Goal: Information Seeking & Learning: Understand process/instructions

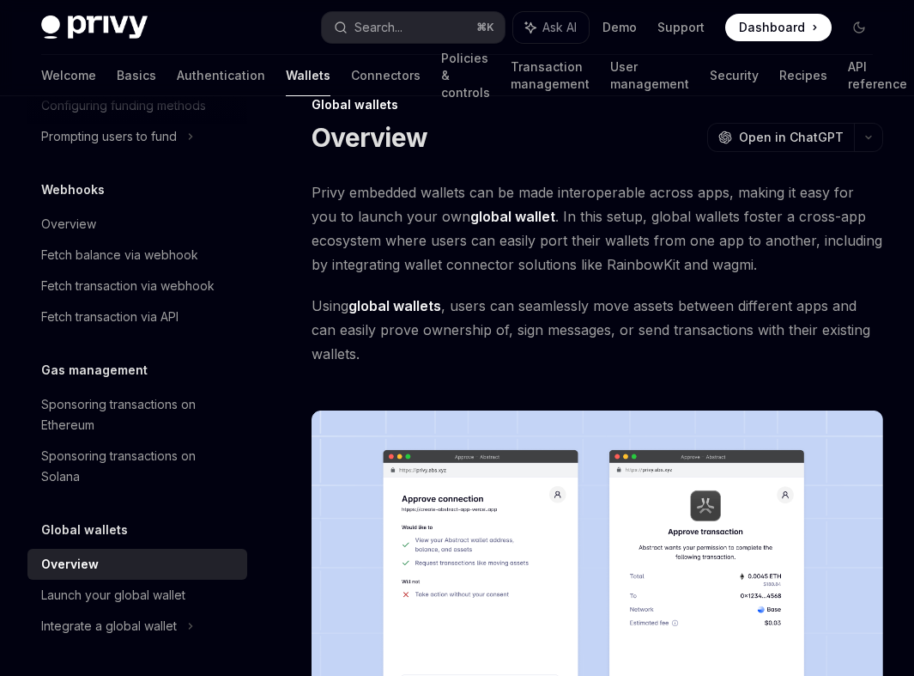
scroll to position [40, 0]
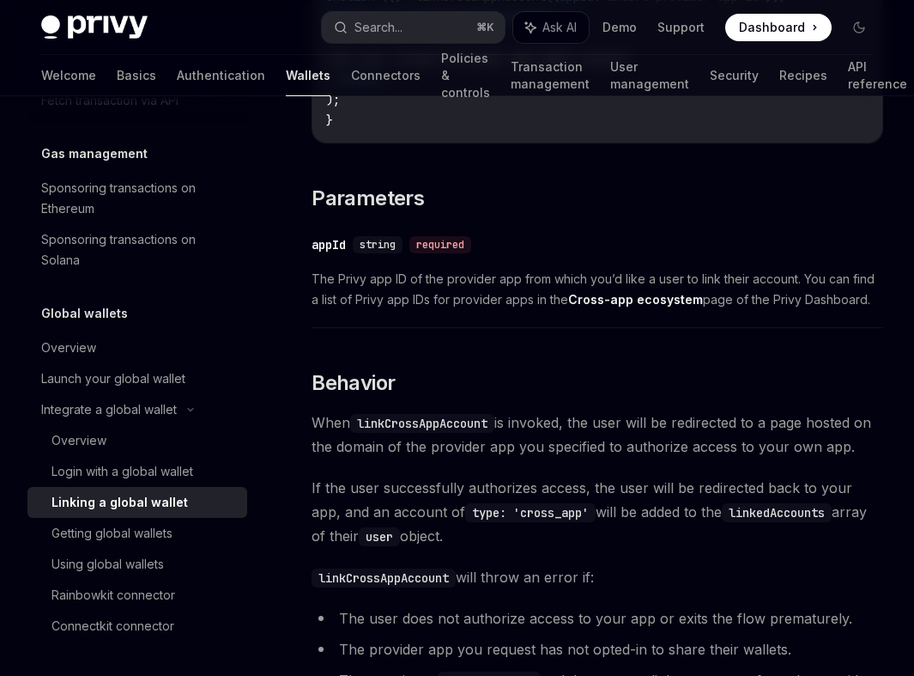
scroll to position [545, 0]
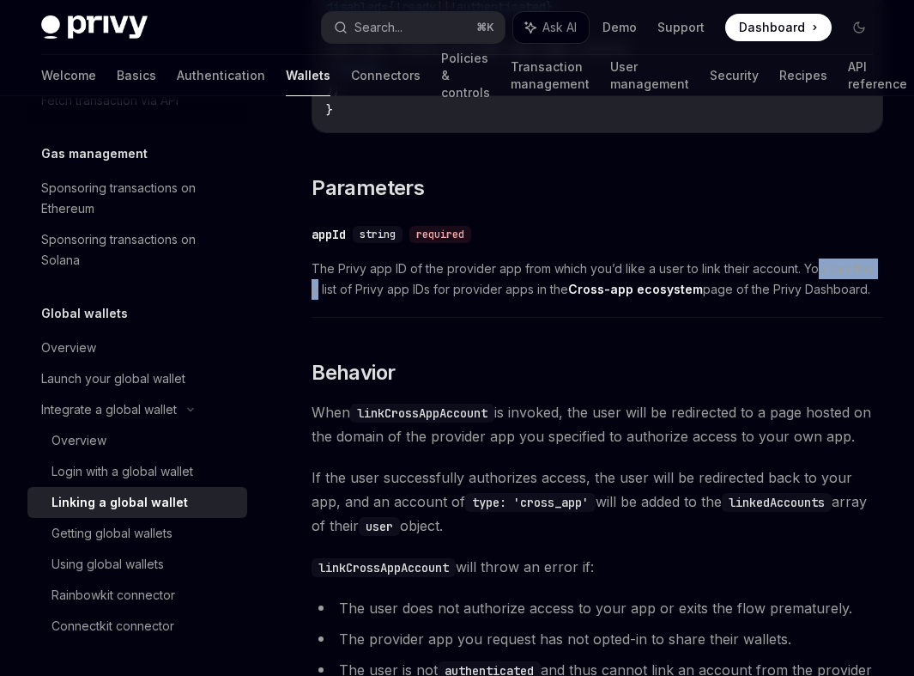
drag, startPoint x: 820, startPoint y: 271, endPoint x: 889, endPoint y: 268, distance: 69.6
click at [889, 268] on div "Overview Chain support Embedded wallets Create a wallet Get a wallet Update a w…" at bounding box center [457, 259] width 914 height 1416
drag, startPoint x: 349, startPoint y: 287, endPoint x: 463, endPoint y: 285, distance: 113.3
click at [463, 285] on span "The Privy app ID of the provider app from which you’d like a user to link their…" at bounding box center [598, 278] width 572 height 41
click at [516, 294] on span "The Privy app ID of the provider app from which you’d like a user to link their…" at bounding box center [598, 278] width 572 height 41
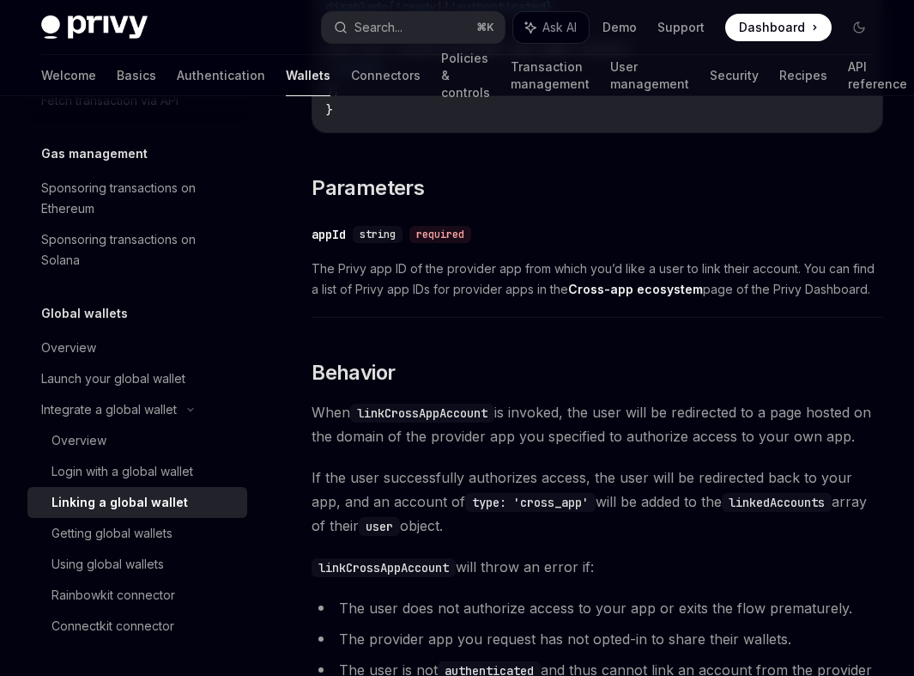
click at [641, 296] on strong "Cross-app ecosystem" at bounding box center [635, 289] width 135 height 15
click at [640, 296] on strong "Cross-app ecosystem" at bounding box center [635, 289] width 135 height 15
drag, startPoint x: 779, startPoint y: 288, endPoint x: 832, endPoint y: 289, distance: 53.2
click at [830, 289] on span "The Privy app ID of the provider app from which you’d like a user to link their…" at bounding box center [598, 278] width 572 height 41
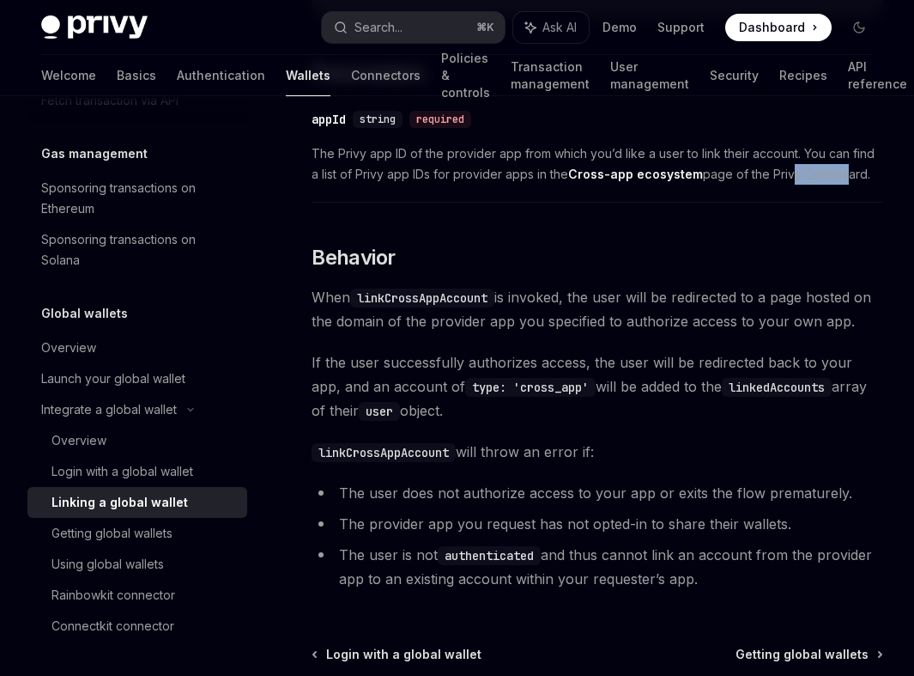
scroll to position [663, 0]
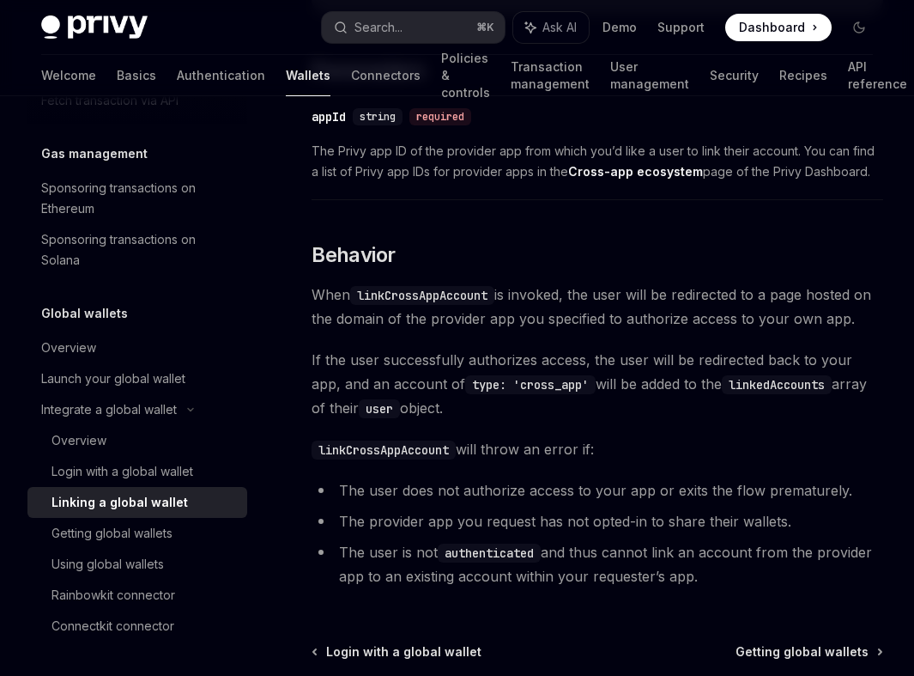
click at [624, 329] on span "When linkCrossAppAccount is invoked, the user will be redirected to a page host…" at bounding box center [598, 306] width 572 height 48
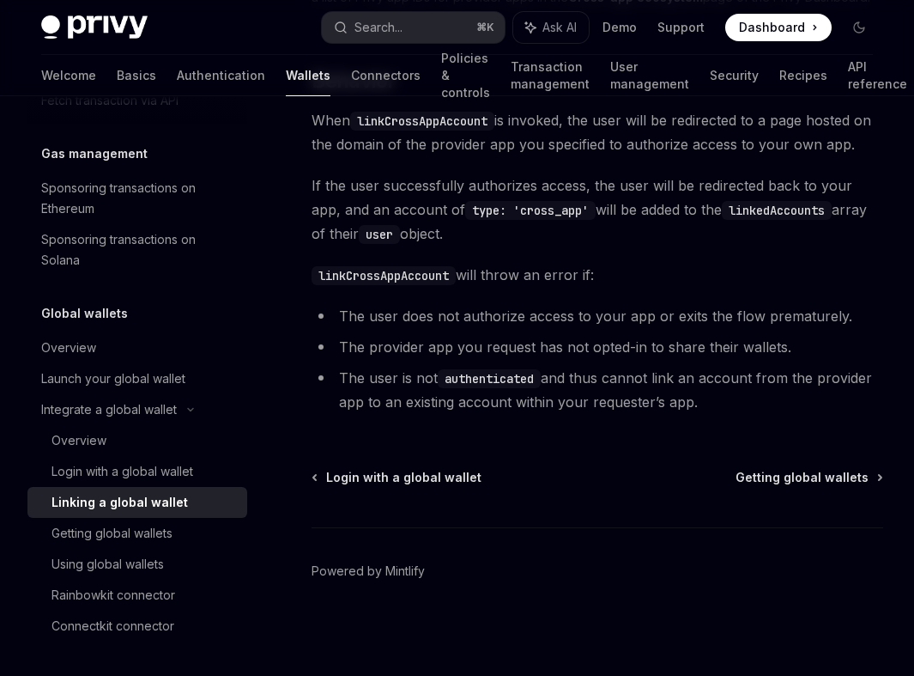
scroll to position [0, 0]
